Goal: Consume media (video, audio): Consume media (video, audio)

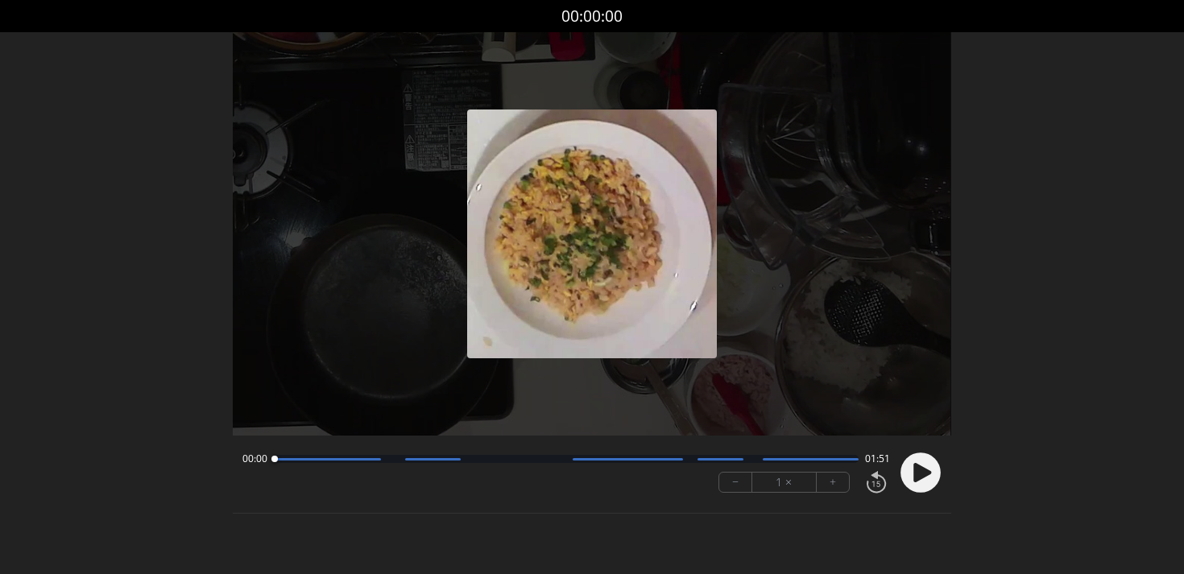
click at [921, 479] on circle at bounding box center [920, 473] width 40 height 40
click at [347, 464] on div "00:04 01:46" at bounding box center [565, 459] width 647 height 13
click at [351, 463] on div "00:05 01:45" at bounding box center [565, 459] width 647 height 13
click at [352, 463] on div at bounding box center [566, 459] width 584 height 8
click at [352, 461] on div at bounding box center [353, 459] width 6 height 6
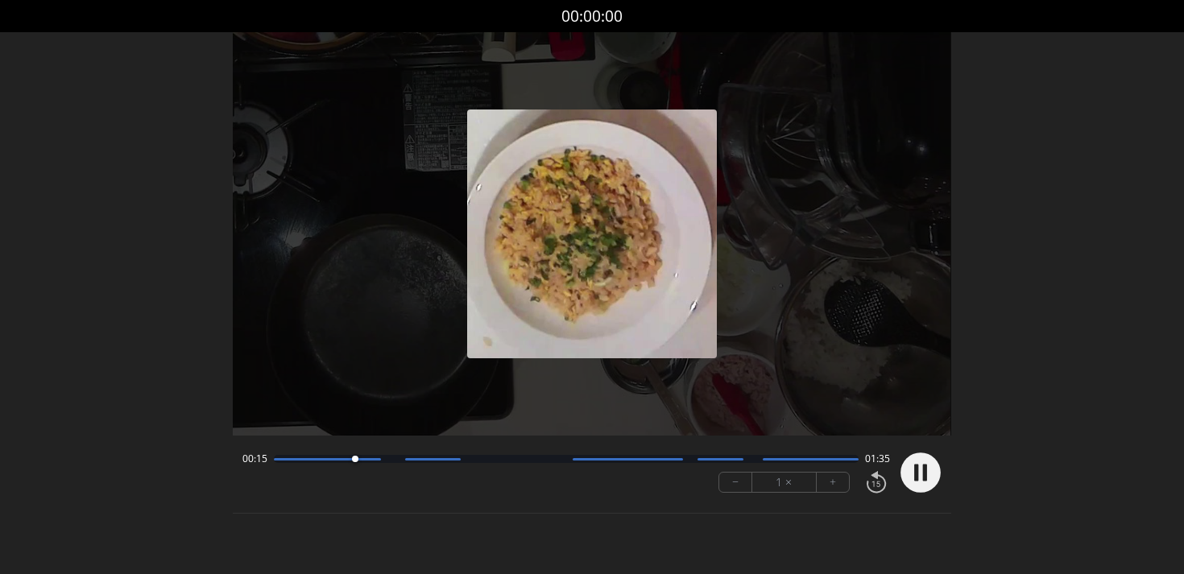
click at [366, 461] on div at bounding box center [566, 459] width 584 height 8
click at [366, 461] on div at bounding box center [368, 459] width 6 height 6
click at [387, 461] on div at bounding box center [566, 459] width 584 height 8
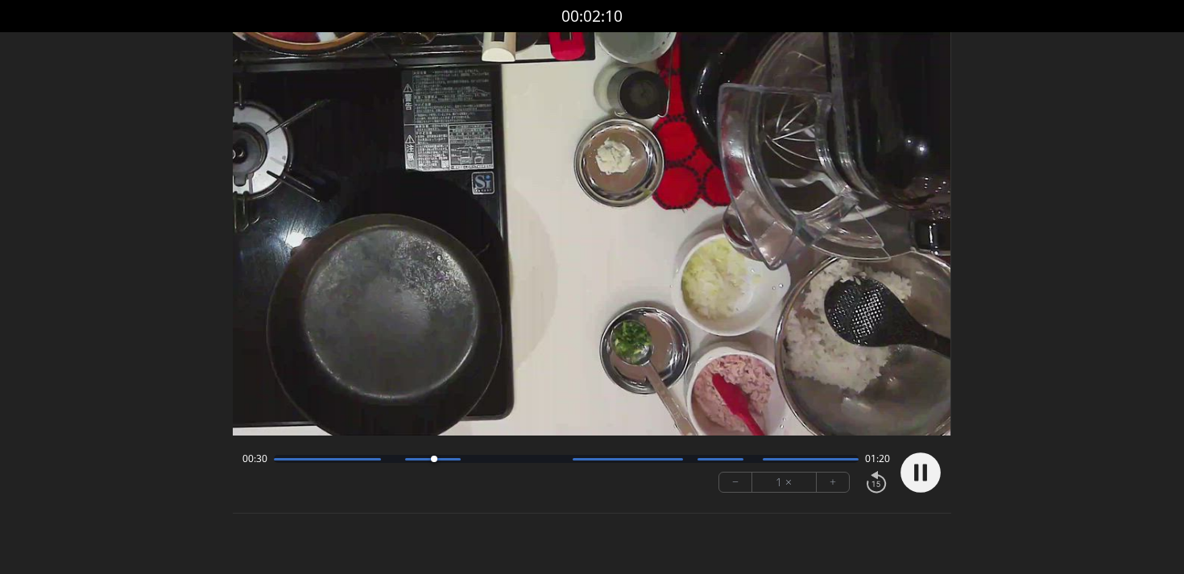
click at [623, 462] on div at bounding box center [566, 459] width 584 height 8
click at [613, 462] on div at bounding box center [566, 459] width 584 height 8
click at [738, 454] on div "01:06 00:44" at bounding box center [565, 459] width 647 height 13
click at [719, 459] on div at bounding box center [720, 459] width 46 height 2
click at [772, 459] on div at bounding box center [811, 459] width 96 height 2
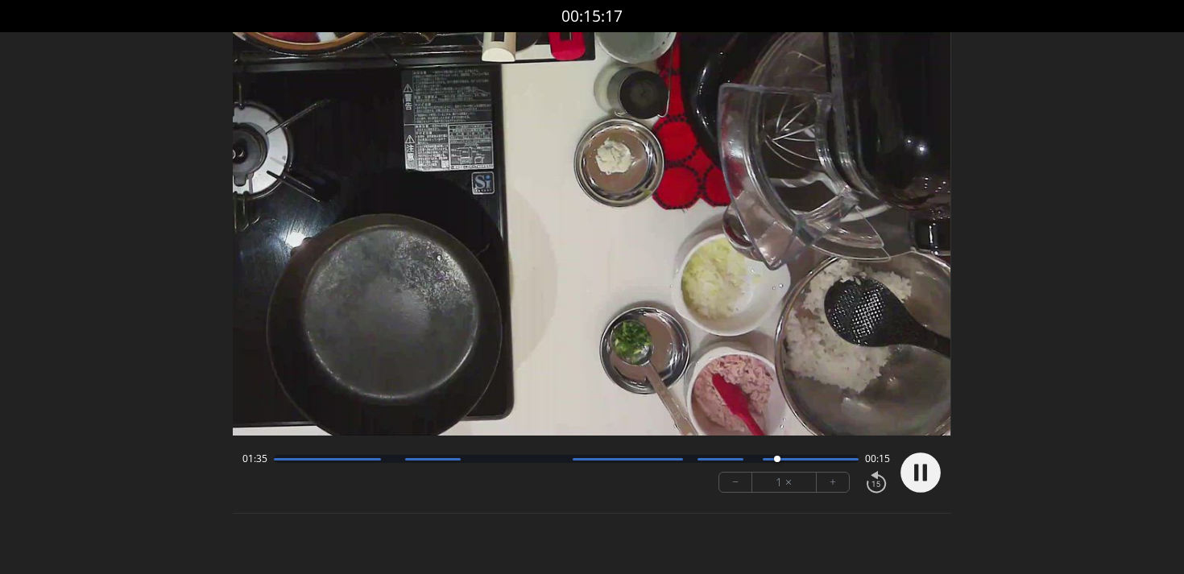
click at [824, 465] on div "01:35 00:15" at bounding box center [565, 459] width 647 height 13
click at [837, 455] on div at bounding box center [566, 459] width 584 height 8
click at [804, 460] on div at bounding box center [811, 459] width 96 height 2
click at [611, 466] on div "01:44 00:06 − 1 × +" at bounding box center [562, 472] width 653 height 55
click at [607, 461] on div at bounding box center [566, 459] width 584 height 8
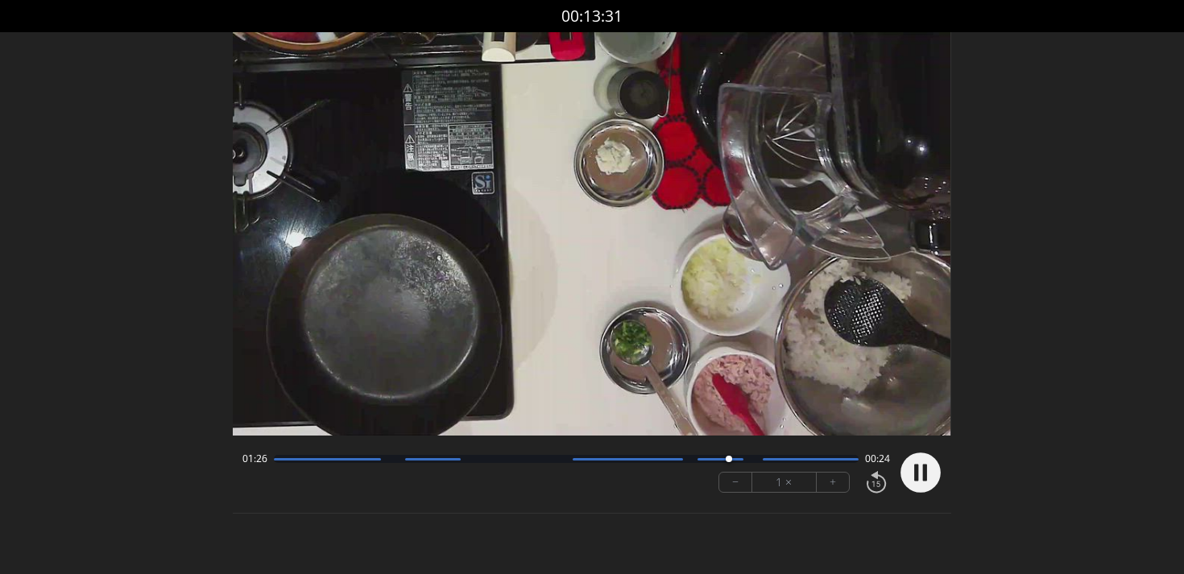
click at [409, 461] on div at bounding box center [566, 459] width 584 height 8
click at [919, 473] on circle at bounding box center [920, 473] width 40 height 40
click at [304, 457] on div at bounding box center [566, 459] width 584 height 8
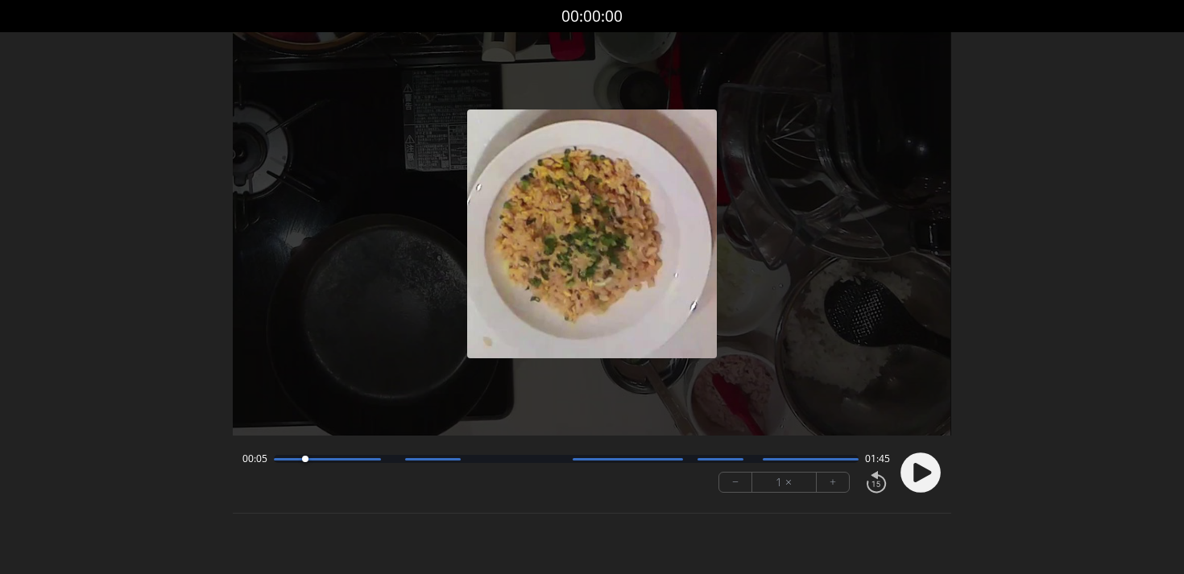
click at [324, 459] on div at bounding box center [327, 459] width 106 height 2
click at [348, 457] on div at bounding box center [566, 459] width 584 height 8
click at [362, 458] on div at bounding box center [327, 459] width 106 height 2
click at [372, 459] on div at bounding box center [363, 460] width 22 height 22
click at [424, 463] on div "00:18 01:32" at bounding box center [565, 459] width 647 height 13
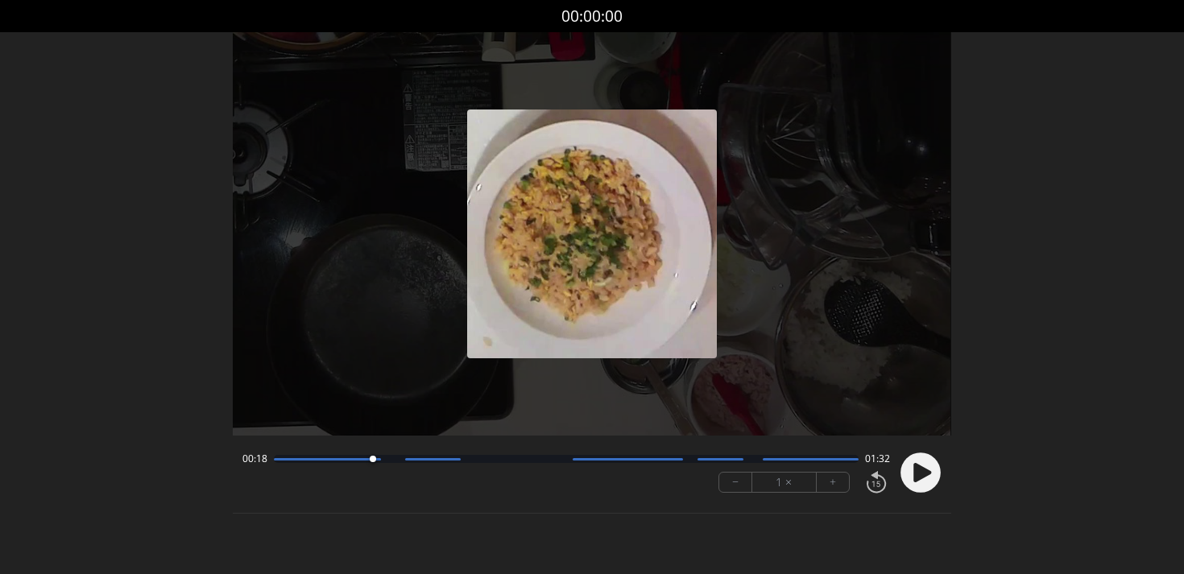
click at [426, 461] on div at bounding box center [566, 459] width 584 height 8
